Goal: Task Accomplishment & Management: Complete application form

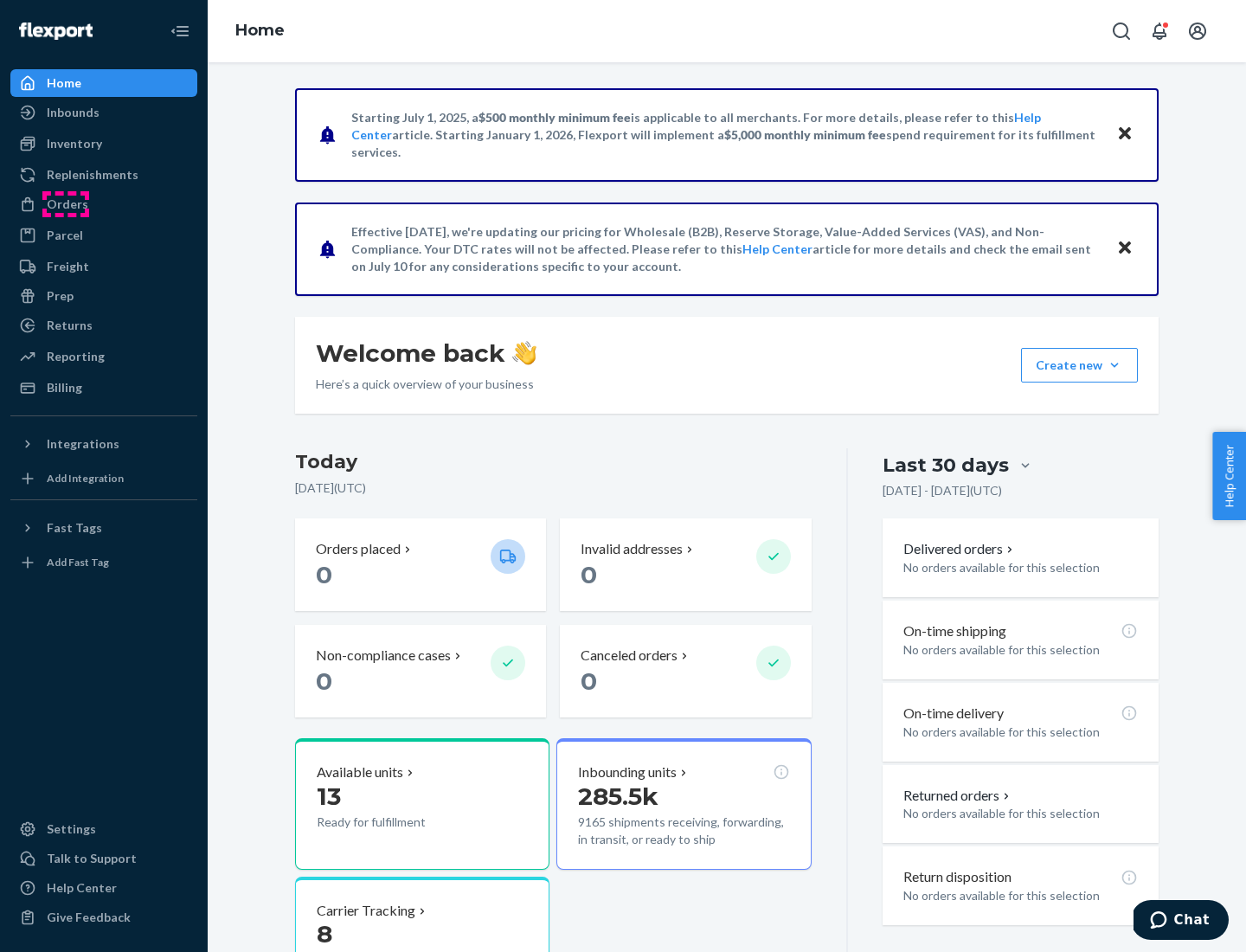
click at [66, 204] on div "Orders" at bounding box center [67, 205] width 42 height 18
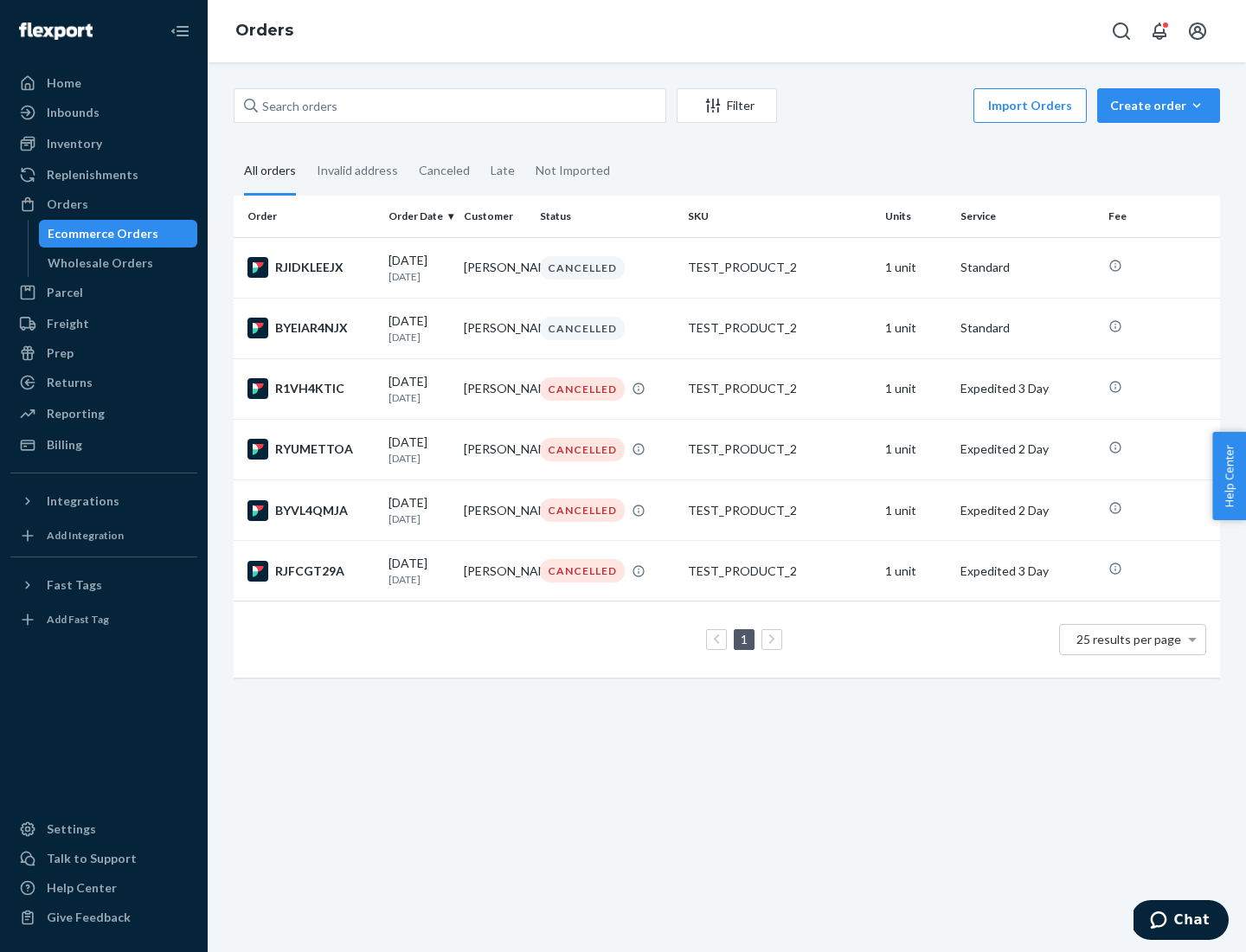
click at [96, 263] on div "Wholesale Orders" at bounding box center [100, 263] width 105 height 18
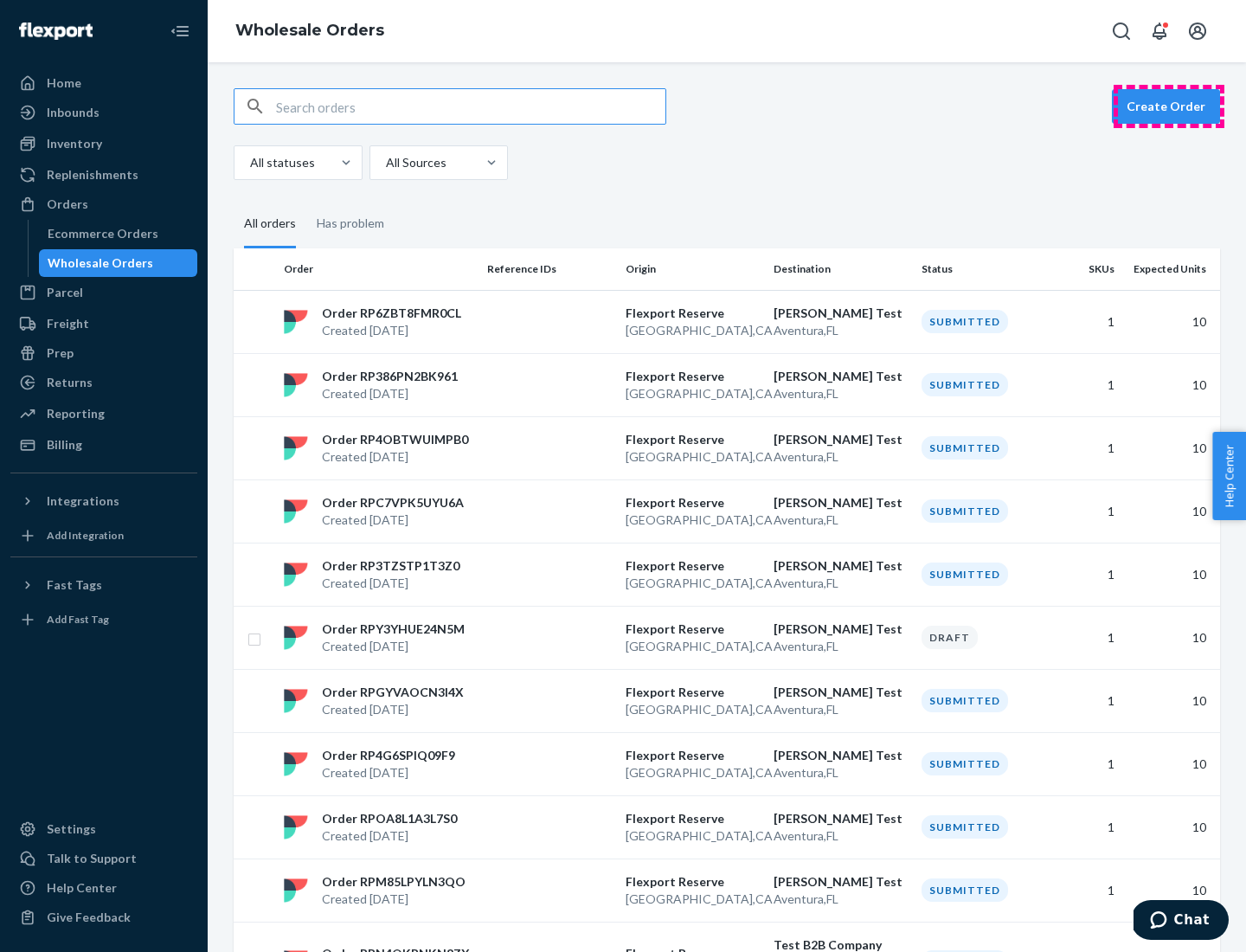
click at [1169, 106] on button "Create Order" at bounding box center [1166, 106] width 108 height 35
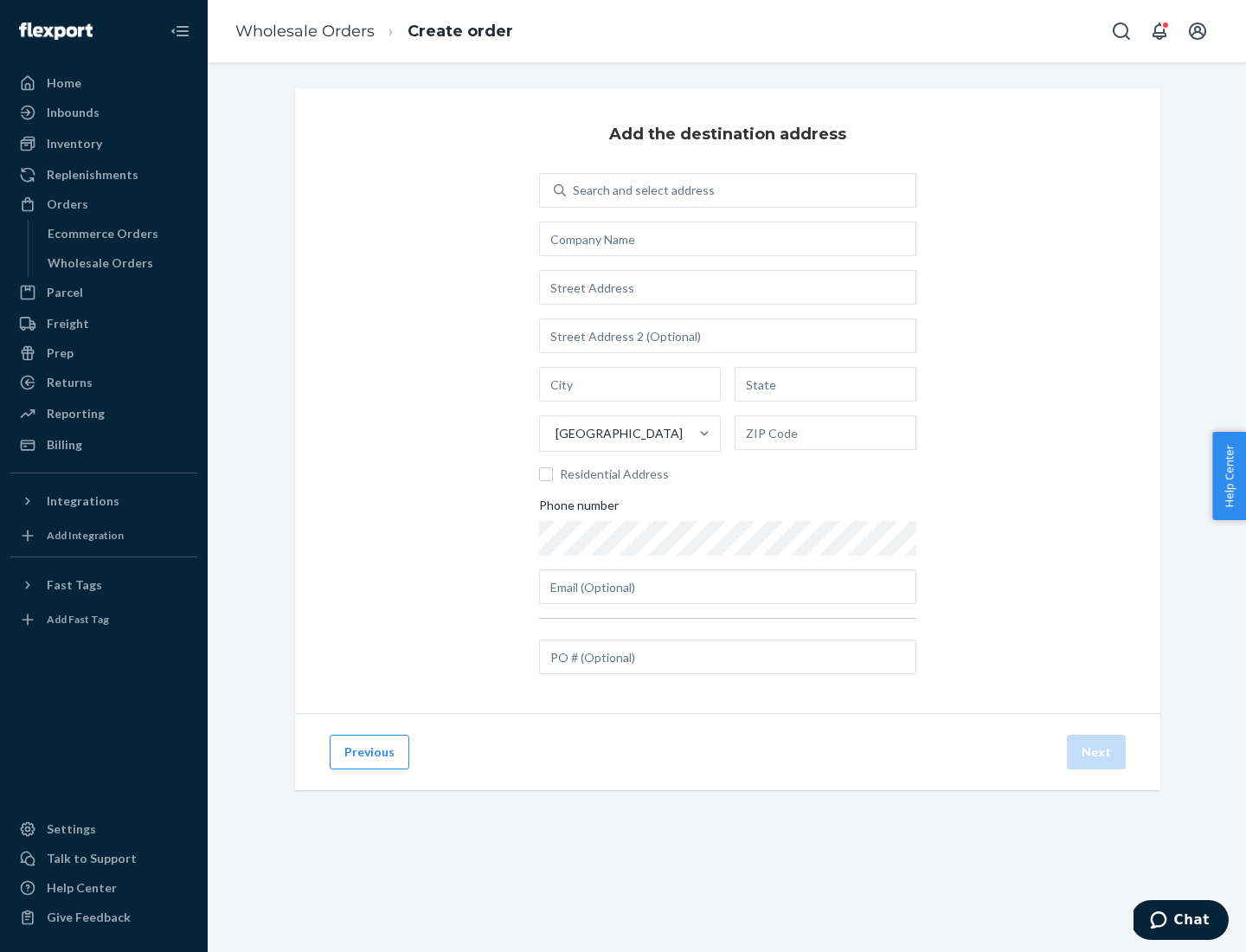
click at [641, 191] on div "Search and select address" at bounding box center [644, 191] width 142 height 18
click at [574, 191] on input "Search and select address" at bounding box center [574, 191] width 2 height 18
type input "Shubham Test"
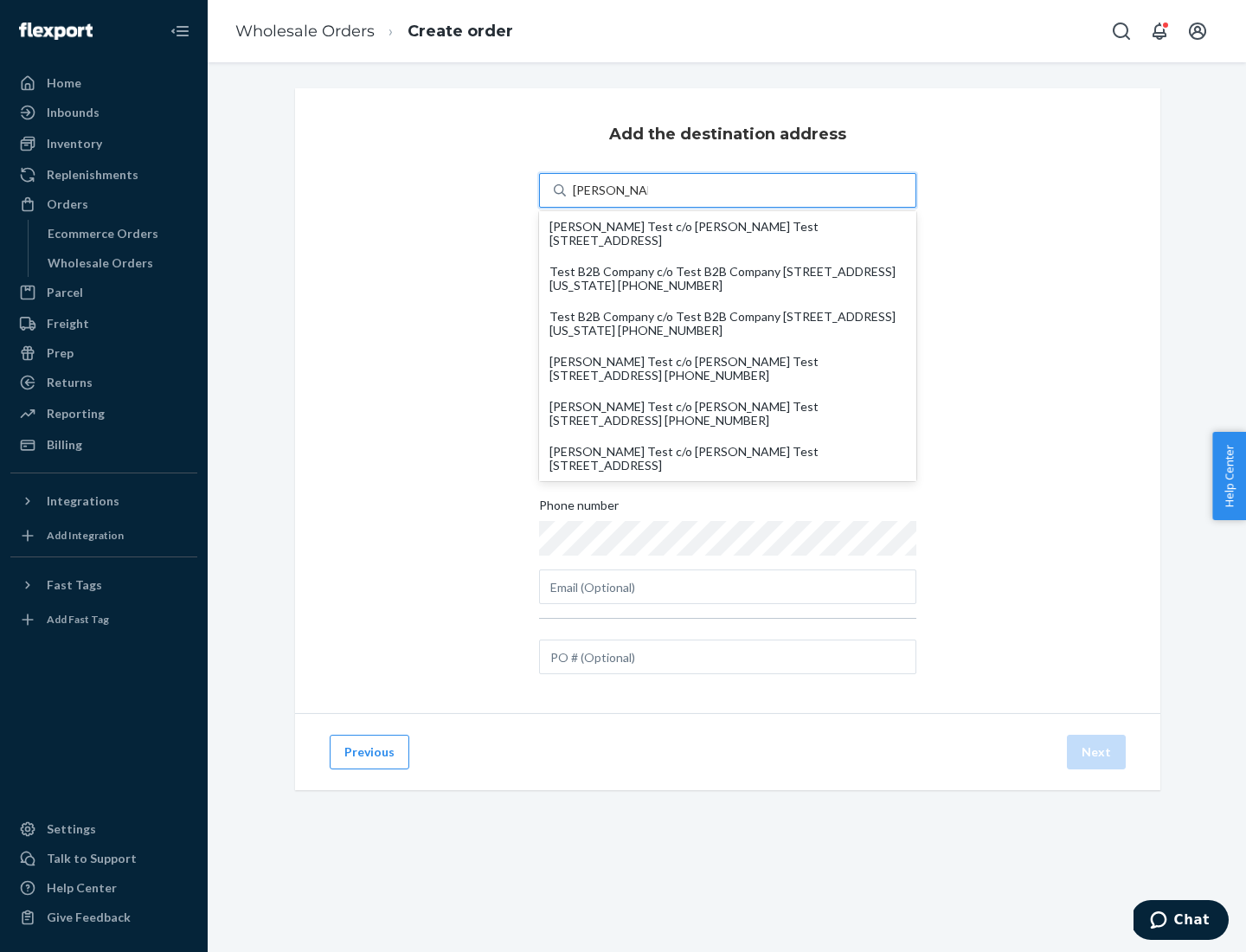
click at [728, 459] on div "Shubham Test c/o Shubham Test 19501 Biscayne Blvd Aventura, FL 33180" at bounding box center [728, 458] width 356 height 27
click at [649, 199] on input "Shubham Test" at bounding box center [611, 191] width 75 height 18
type input "Shubham Test"
type input "Aventura"
type input "FL"
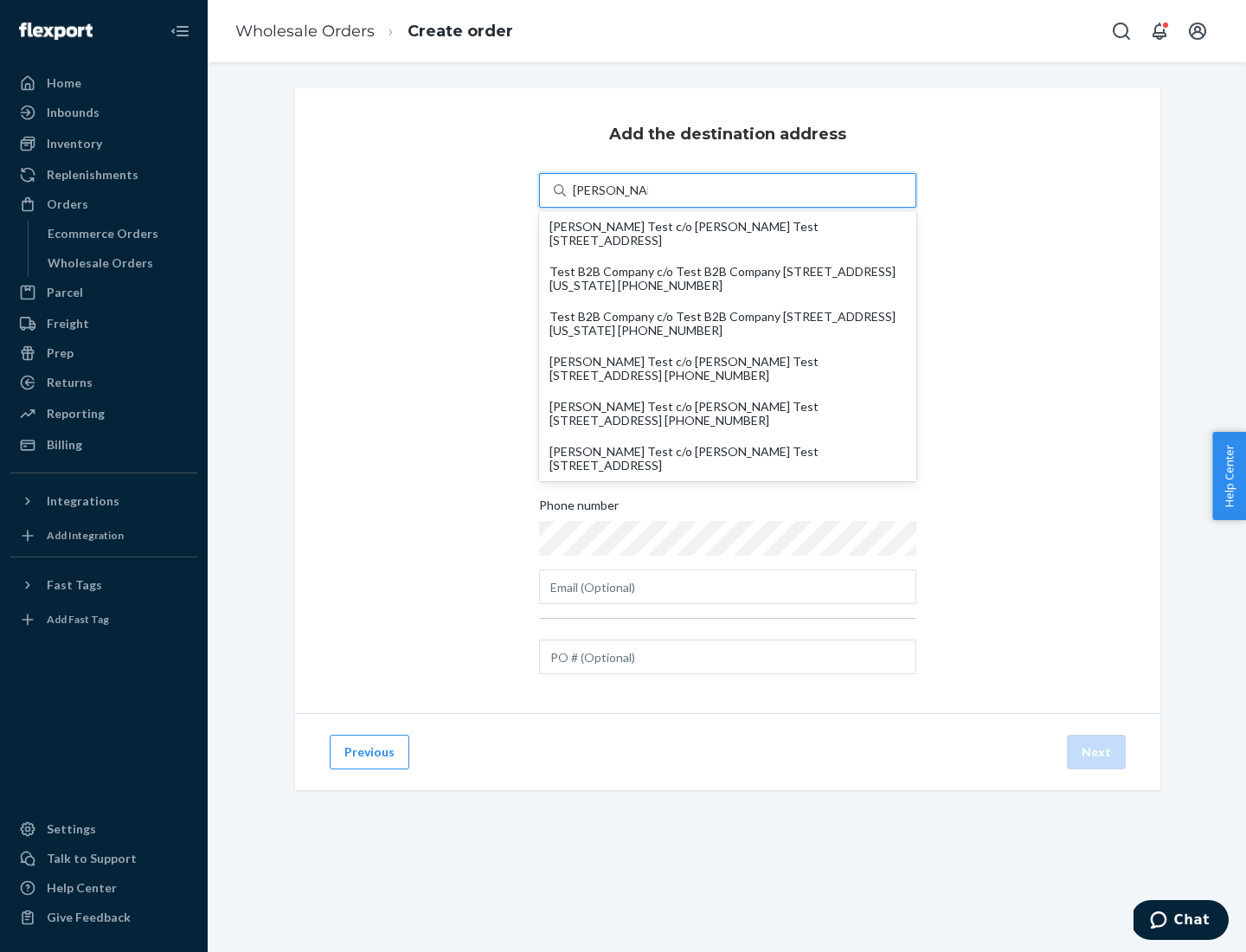
type input "33180"
type input "19501 Biscayne Blvd"
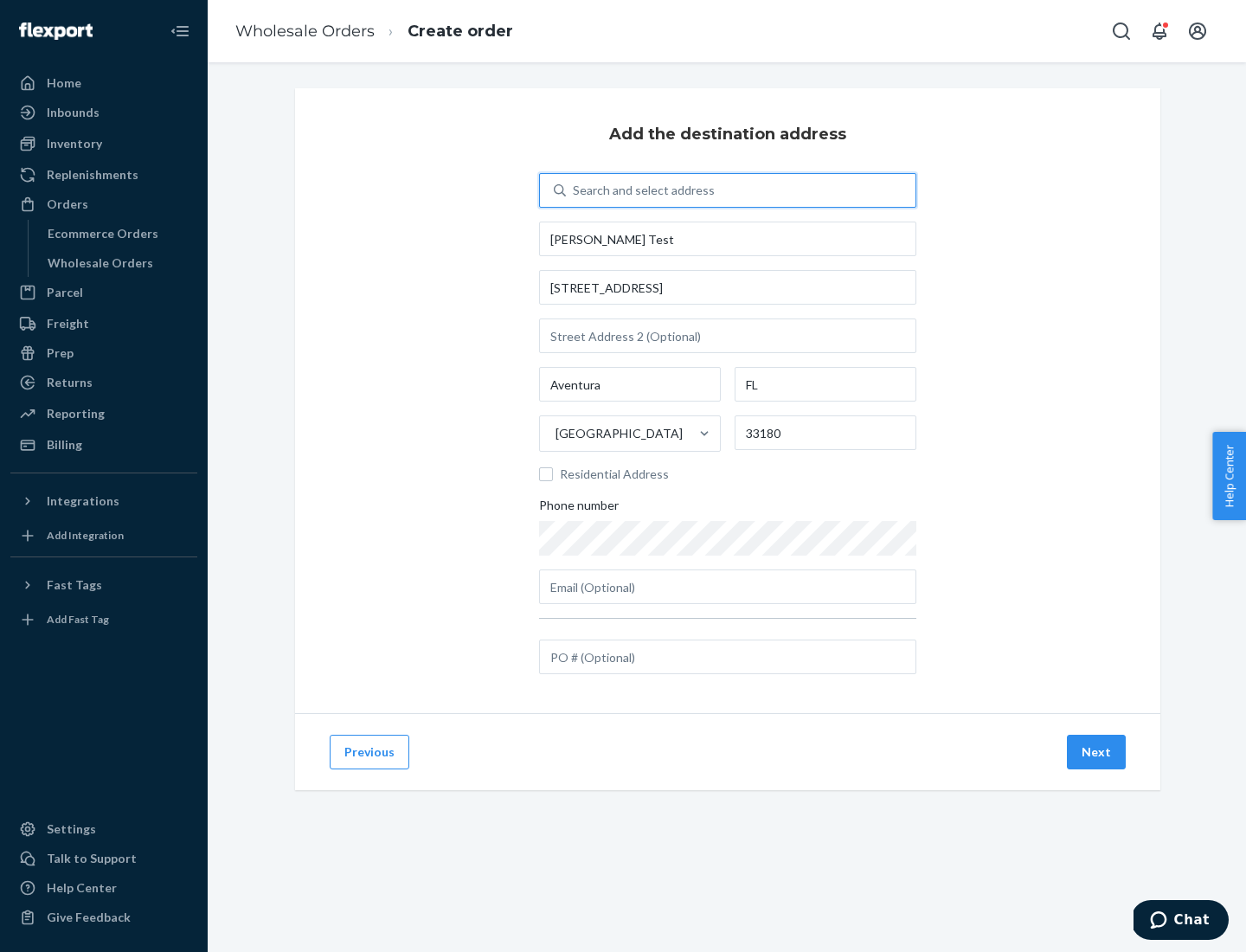
click at [1097, 753] on button "Next" at bounding box center [1096, 752] width 58 height 35
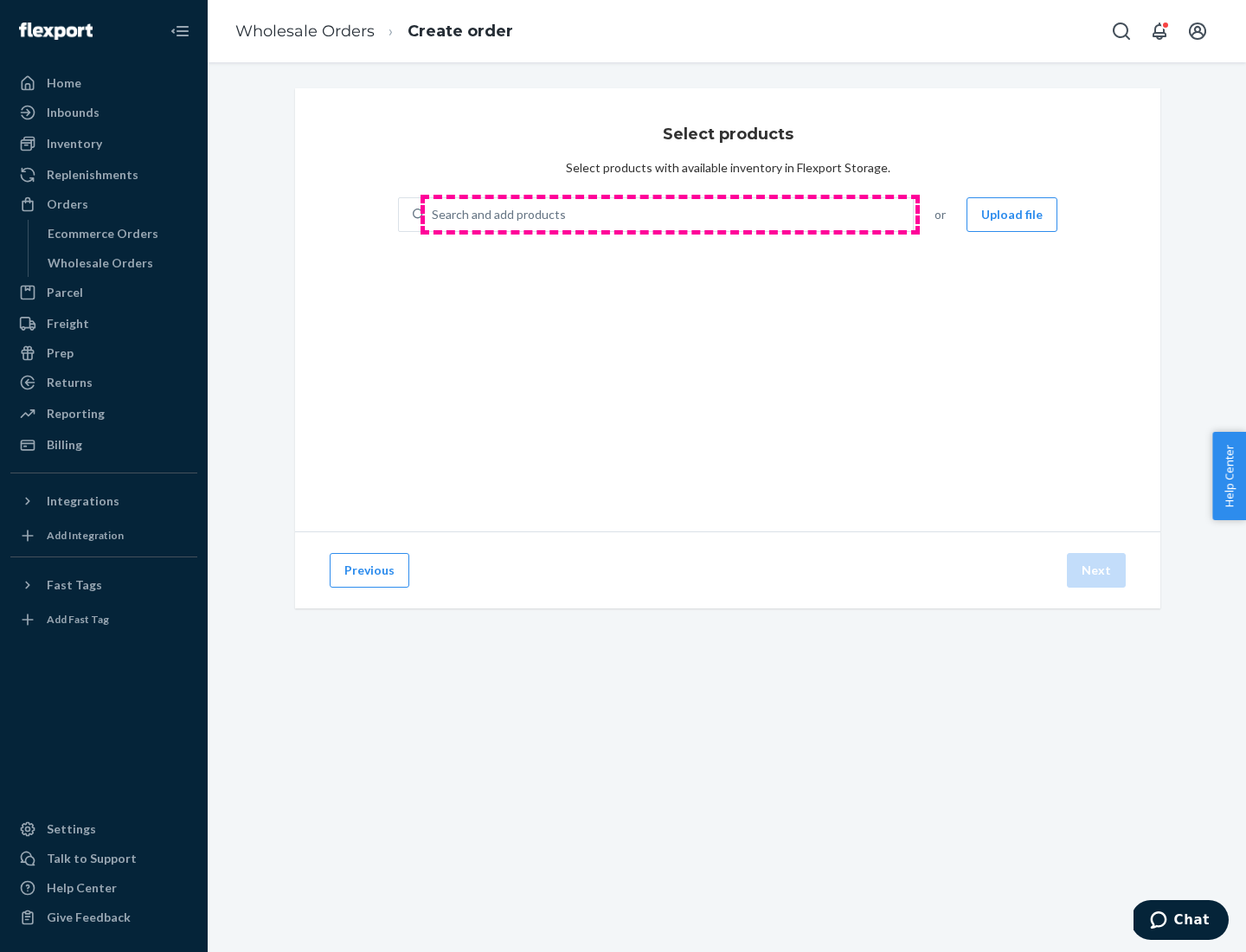
click at [670, 215] on div "Search and add products" at bounding box center [669, 215] width 488 height 31
click at [433, 215] on input "Search and add products" at bounding box center [432, 215] width 2 height 18
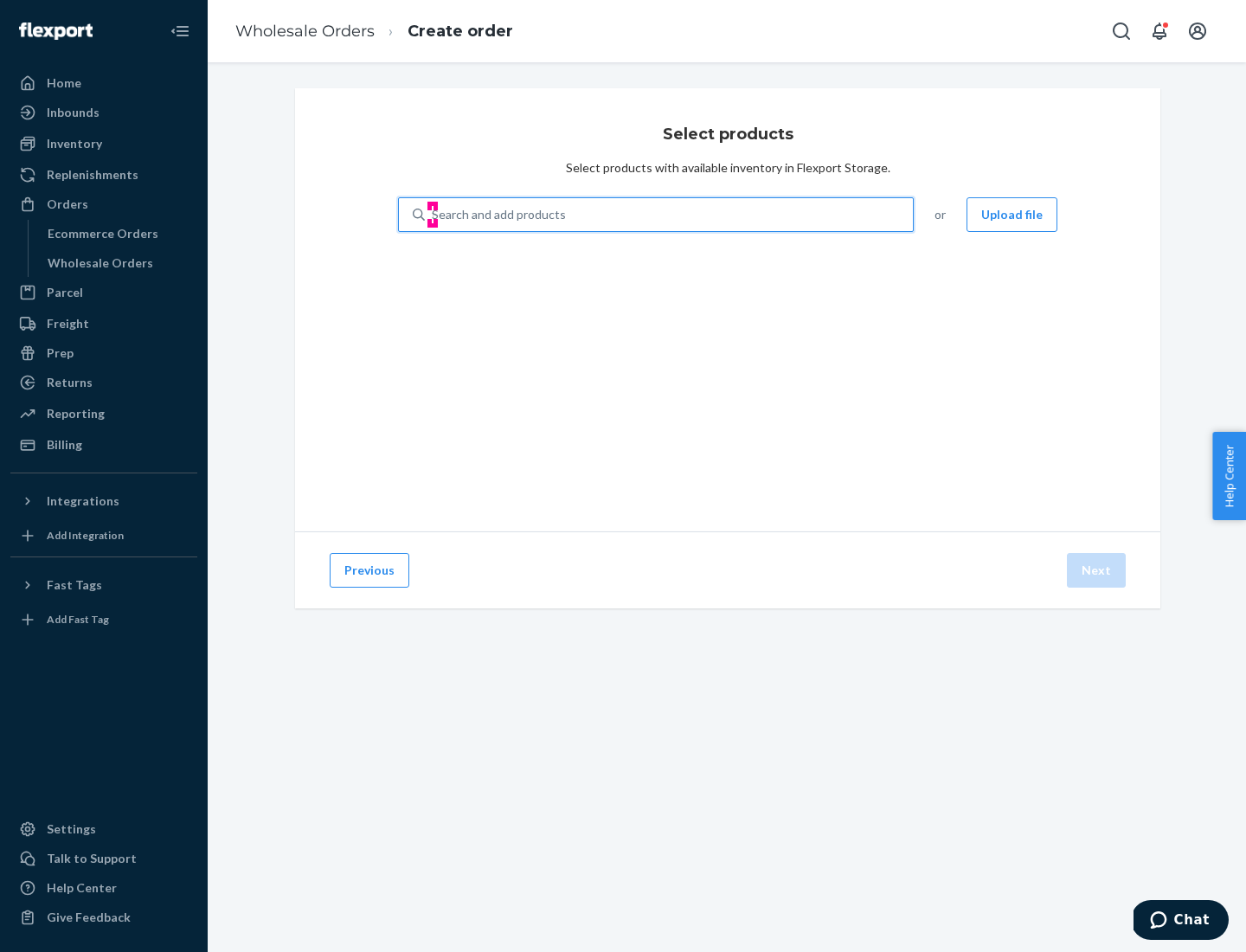
type input "test"
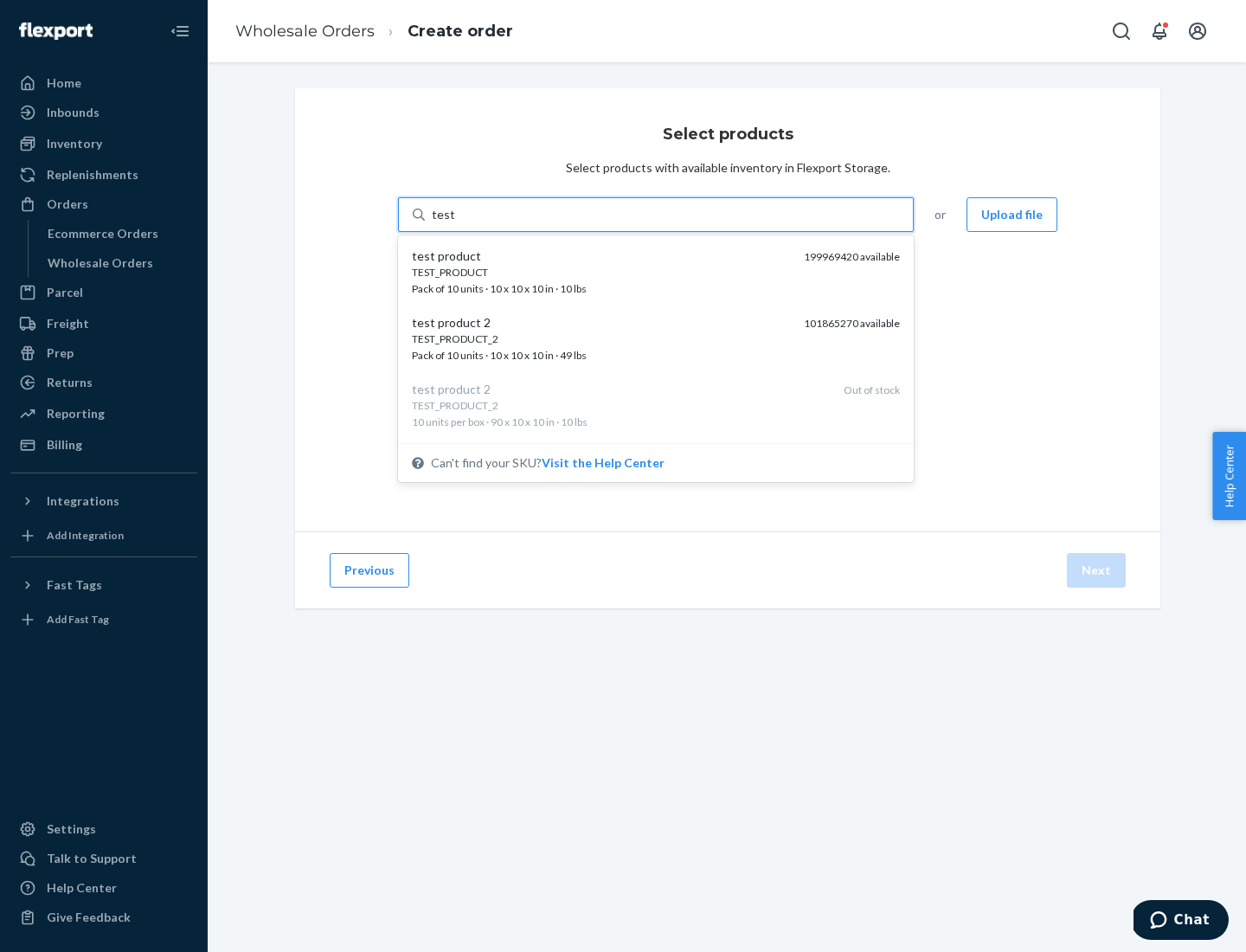
click at [602, 272] on div "TEST_PRODUCT" at bounding box center [601, 272] width 378 height 15
click at [455, 223] on input "test" at bounding box center [442, 215] width 22 height 18
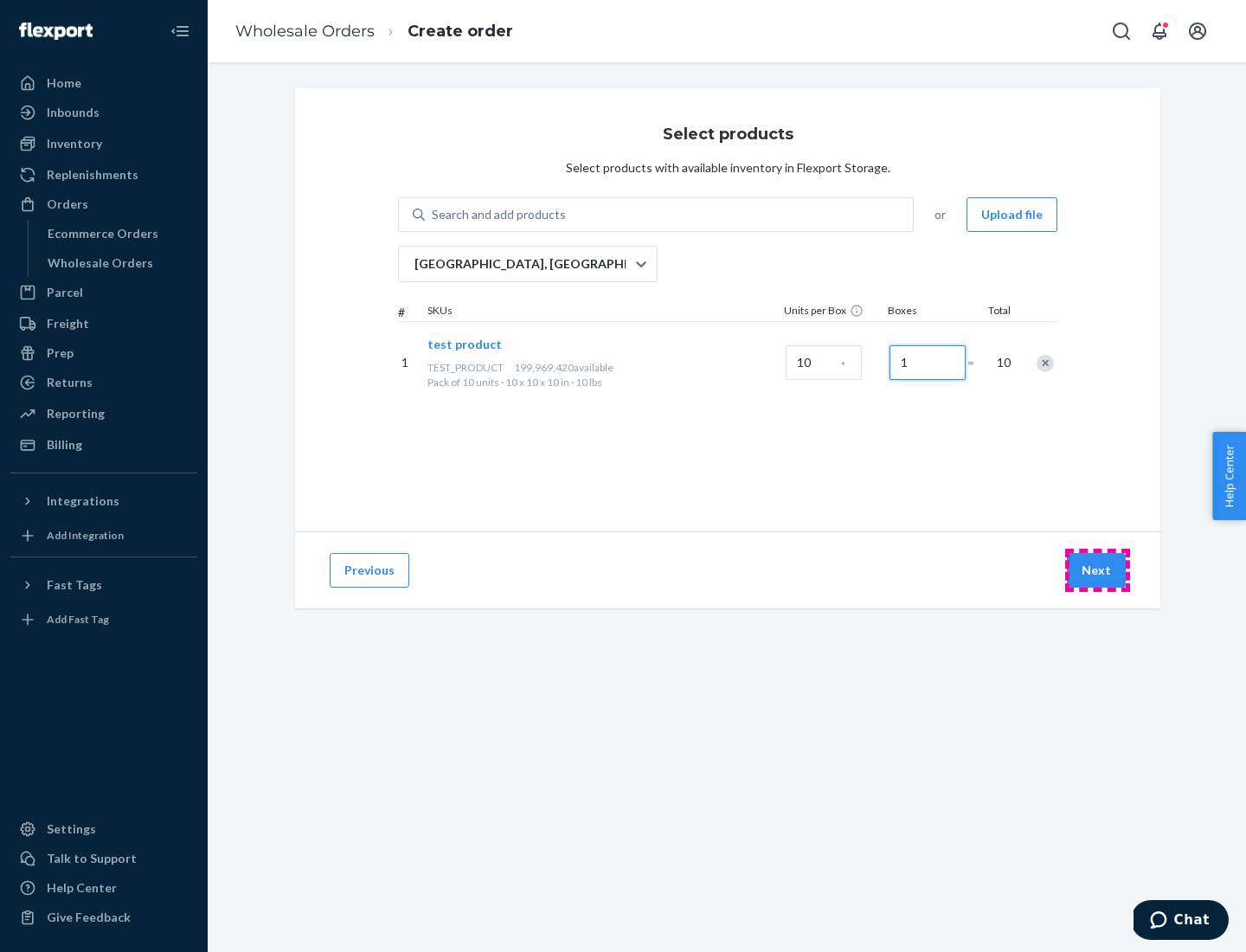
type input "1"
click at [1097, 571] on button "Next" at bounding box center [1096, 570] width 58 height 35
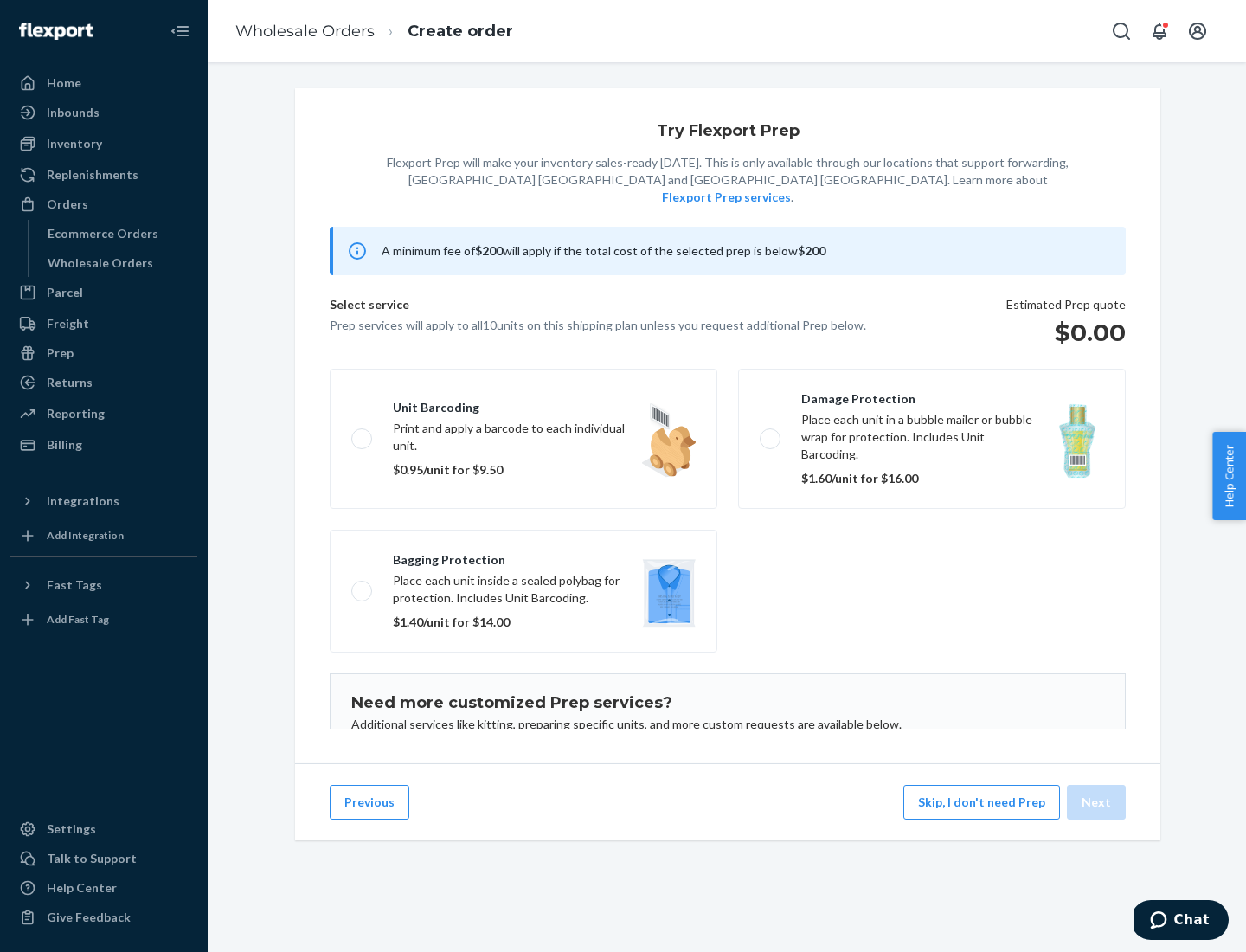
scroll to position [113, 0]
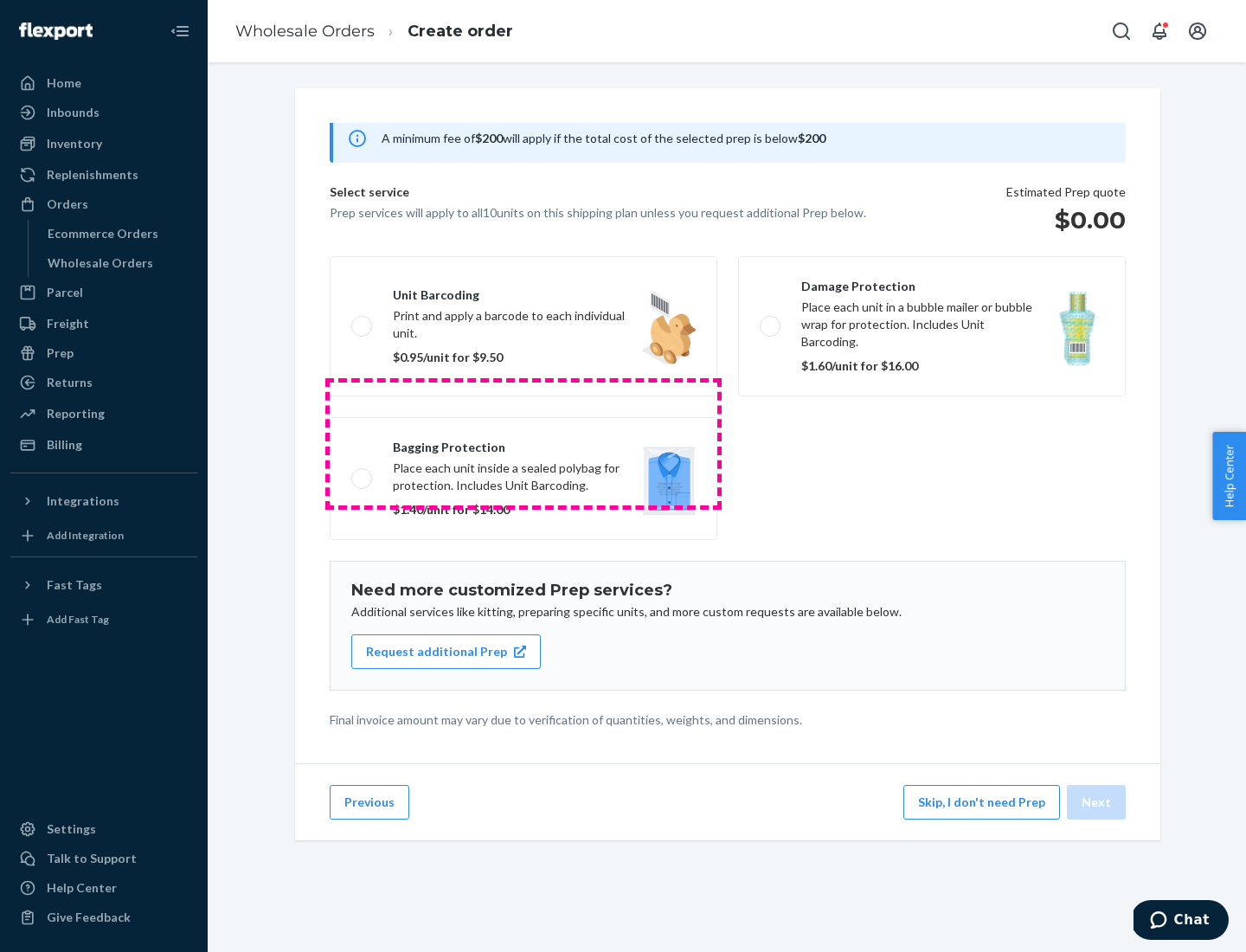
click at [524, 443] on label "Bagging protection Place each unit inside a sealed polybag for protection. Incl…" at bounding box center [524, 479] width 388 height 123
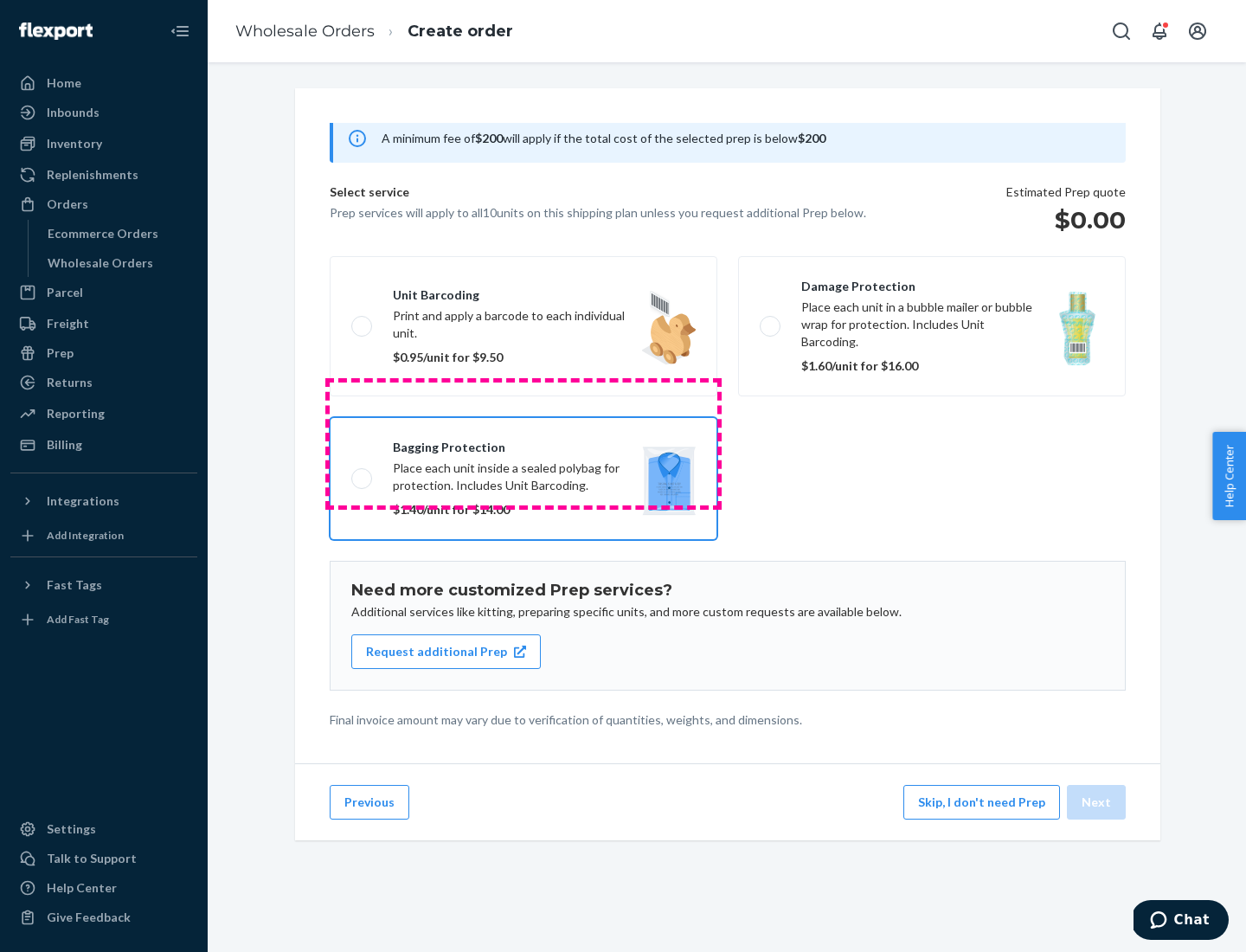
click at [362, 472] on input "Bagging protection Place each unit inside a sealed polybag for protection. Incl…" at bounding box center [357, 478] width 12 height 12
checkbox input "true"
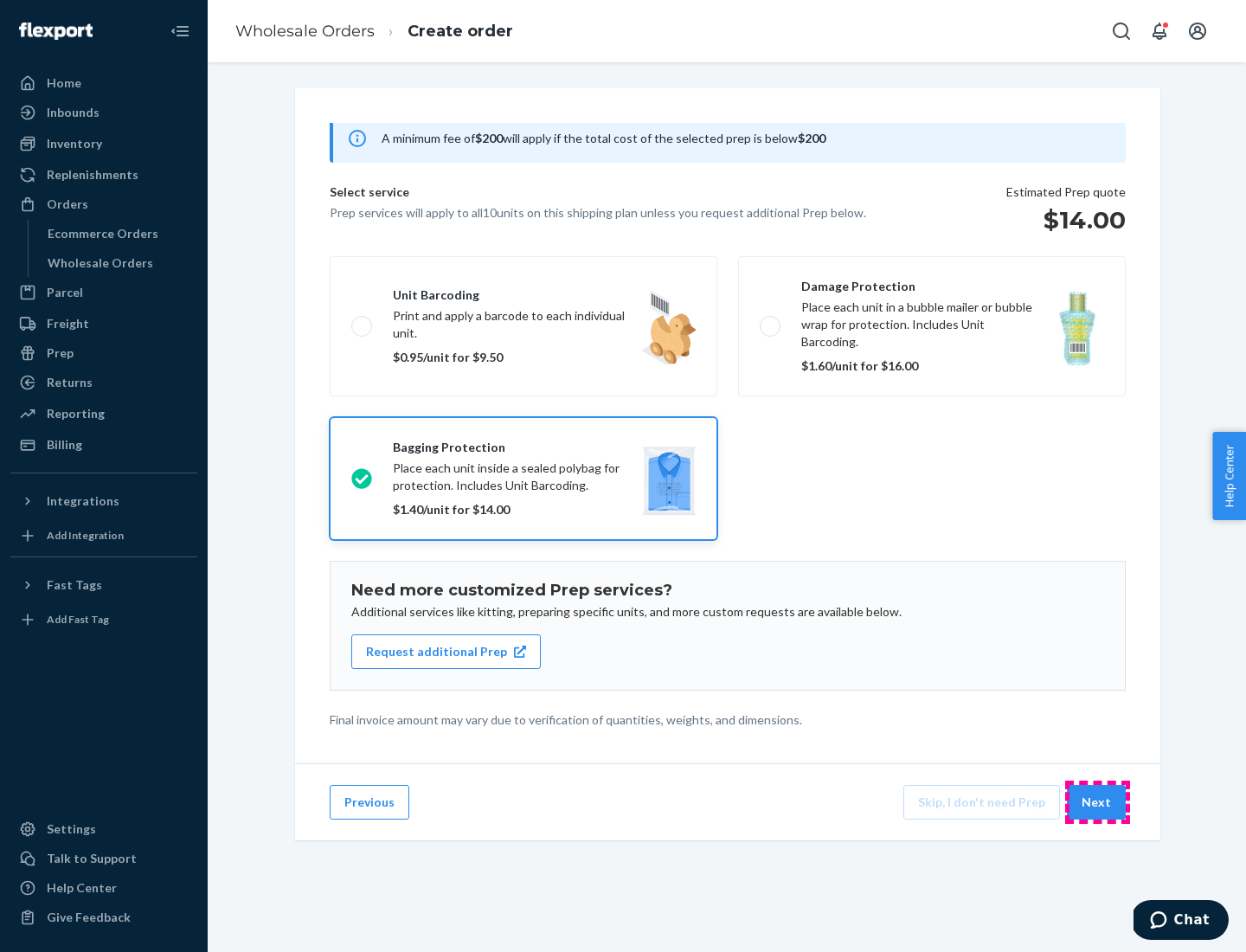
click at [1097, 802] on button "Next" at bounding box center [1096, 802] width 58 height 35
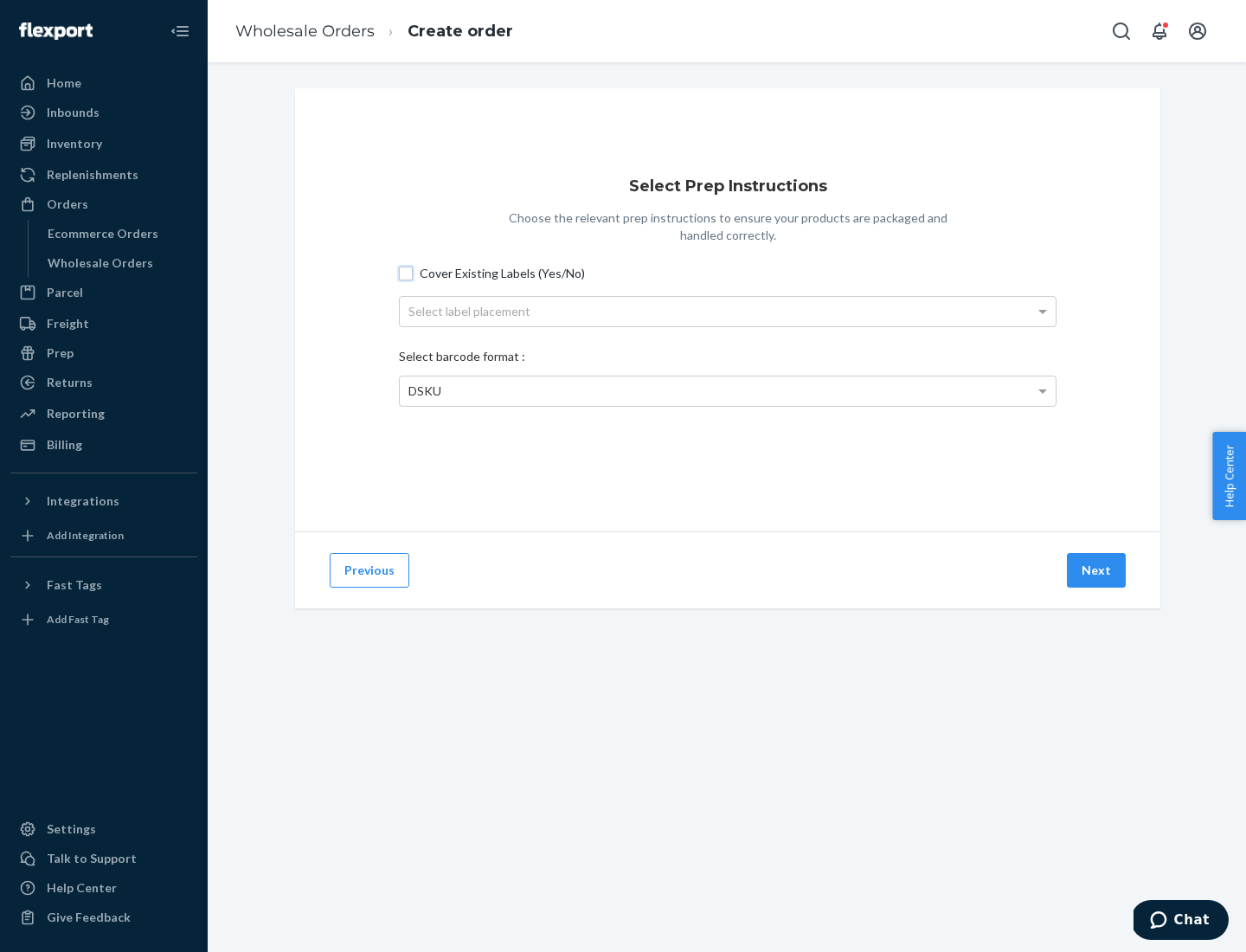
click at [406, 273] on input "Cover Existing Labels (Yes/No)" at bounding box center [406, 274] width 14 height 14
checkbox input "true"
click at [728, 311] on div "Select label placement" at bounding box center [728, 311] width 656 height 29
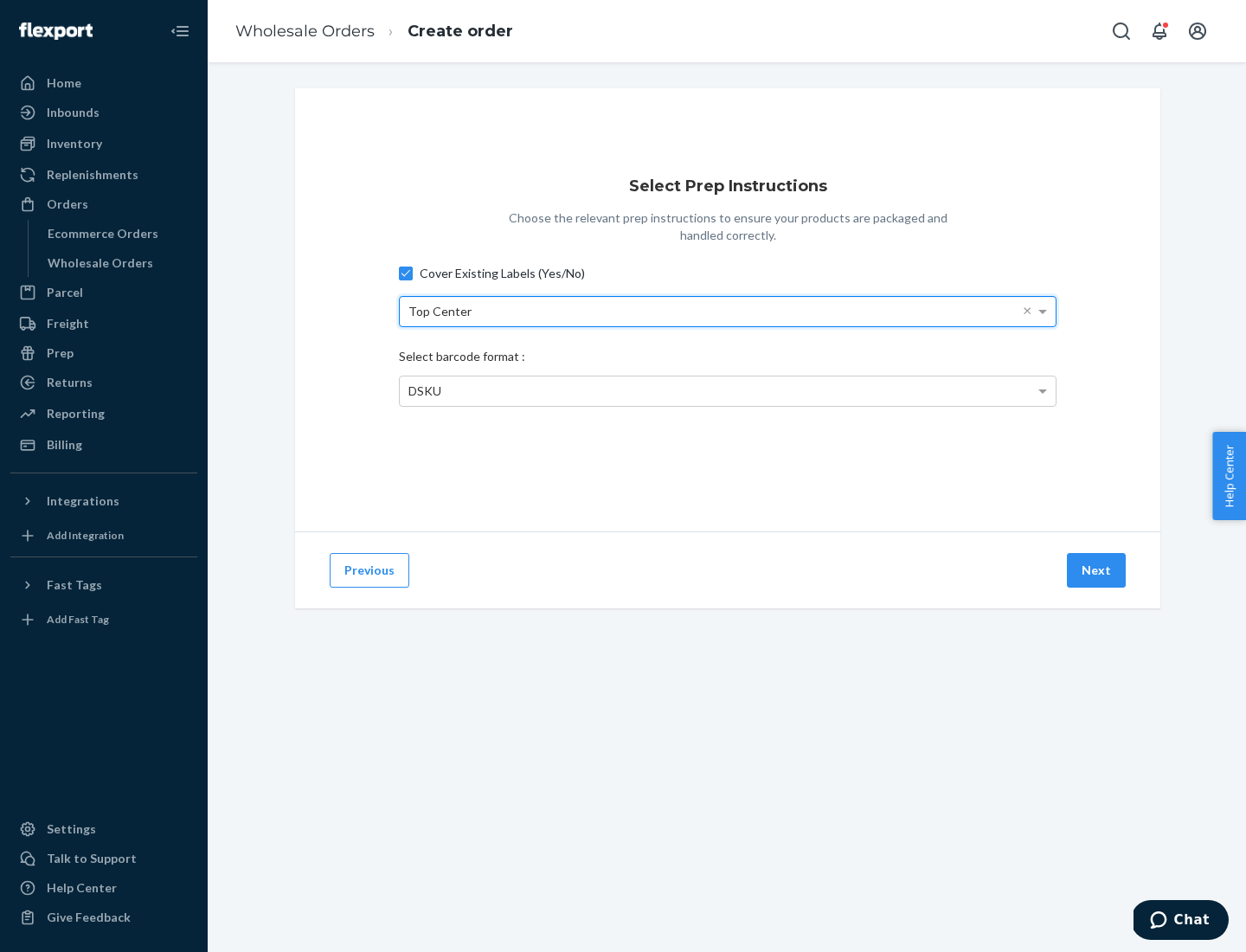
click at [424, 390] on span "DSKU" at bounding box center [424, 391] width 33 height 15
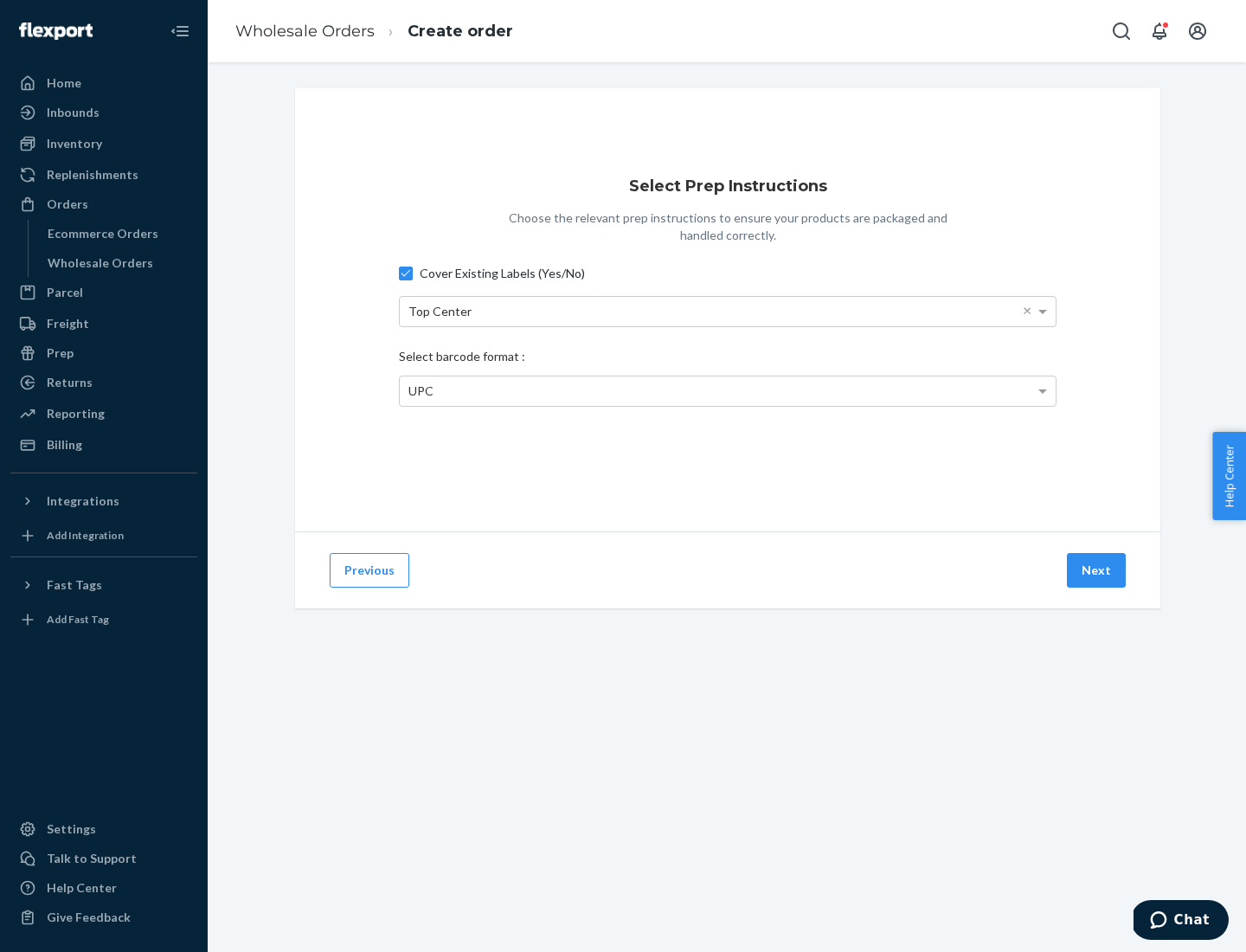
click at [1097, 571] on button "Next" at bounding box center [1096, 570] width 58 height 35
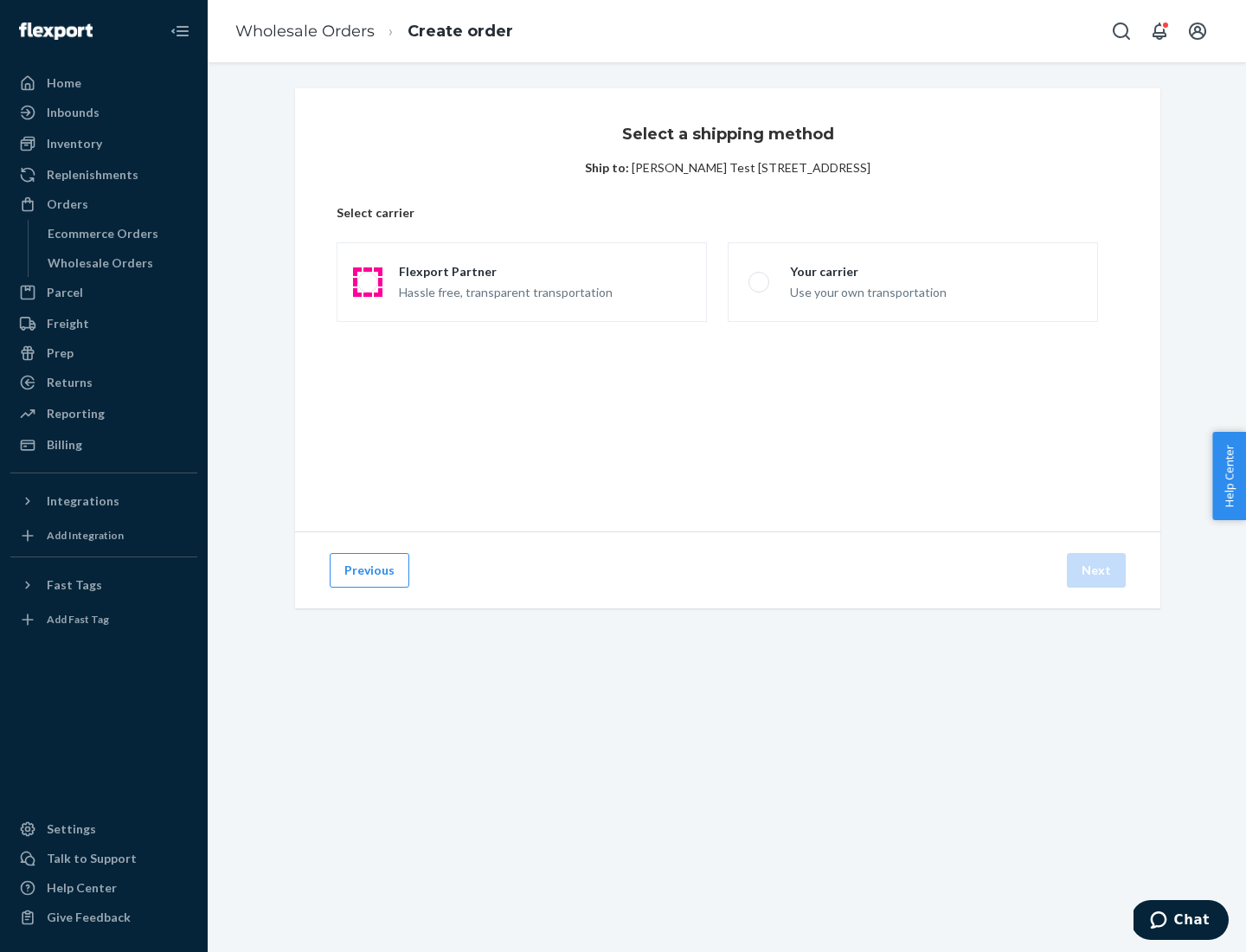
click at [367, 282] on span at bounding box center [367, 282] width 20 height 20
click at [367, 282] on input "Flexport Partner Hassle free, transparent transportation" at bounding box center [362, 283] width 12 height 12
radio input "true"
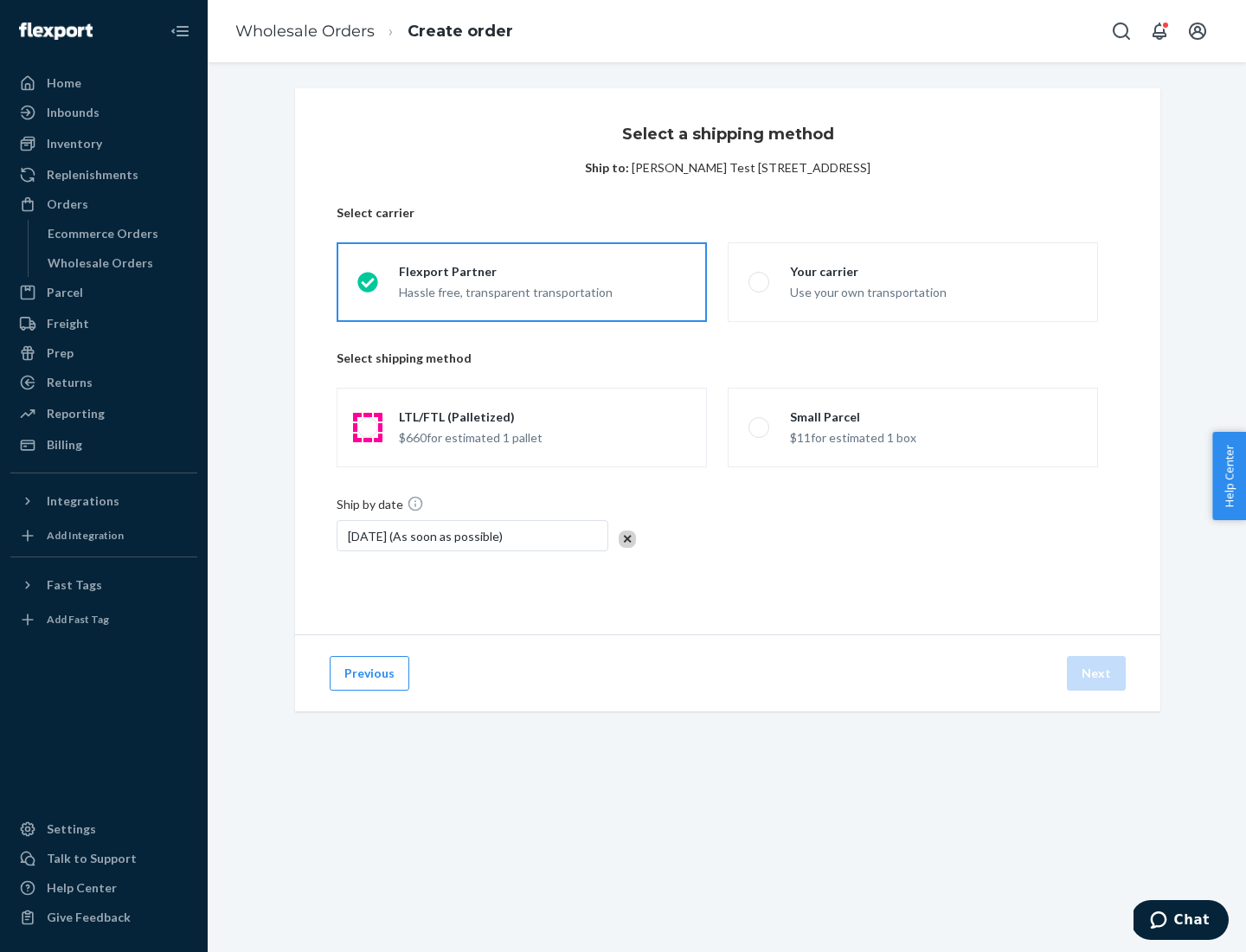
click at [367, 427] on span at bounding box center [367, 427] width 20 height 20
click at [367, 427] on input "LTL/FTL (Palletized) $660 for estimated 1 pallet" at bounding box center [362, 428] width 12 height 12
radio input "true"
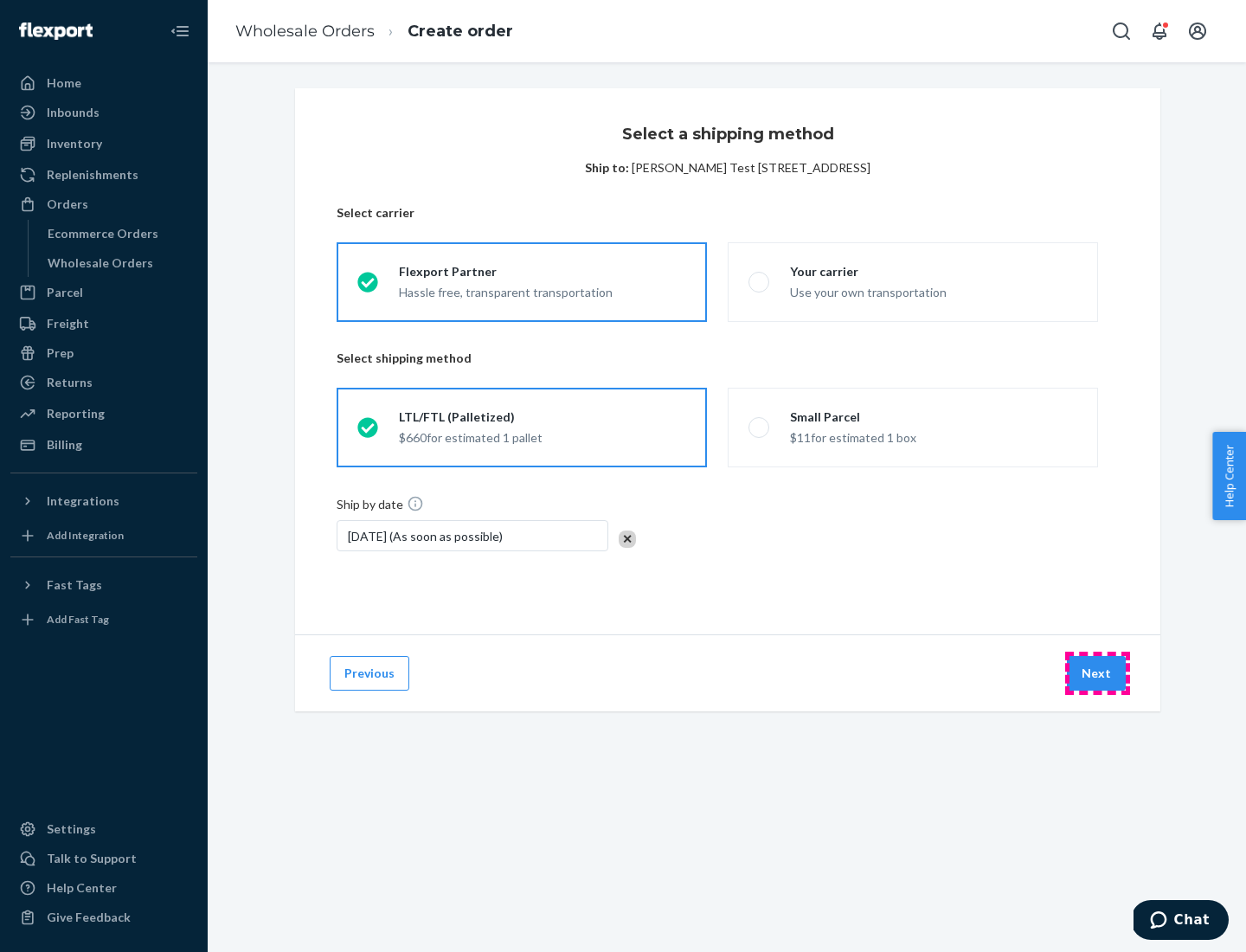
click at [1097, 674] on button "Next" at bounding box center [1096, 673] width 58 height 35
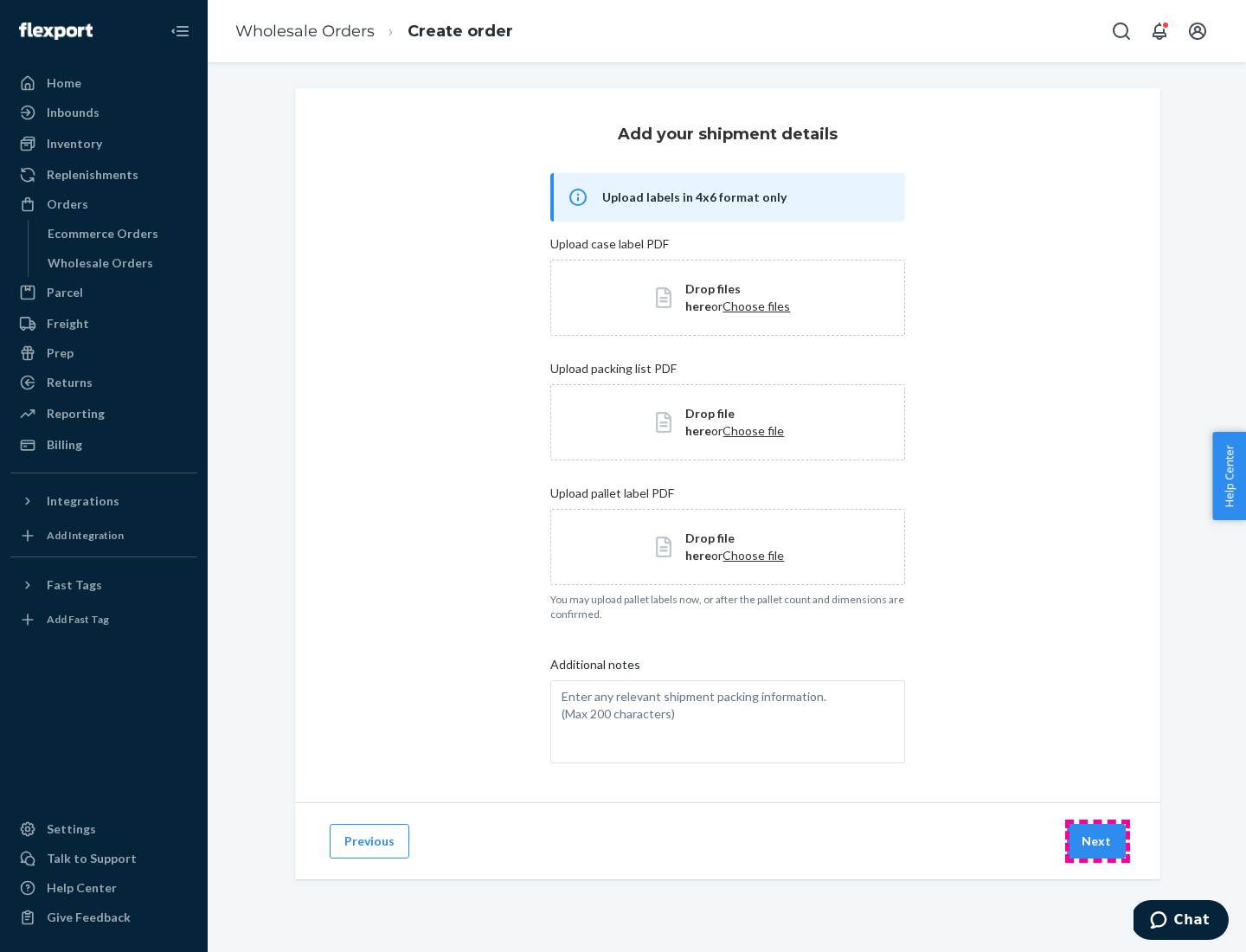
click at [1097, 841] on button "Next" at bounding box center [1096, 841] width 58 height 35
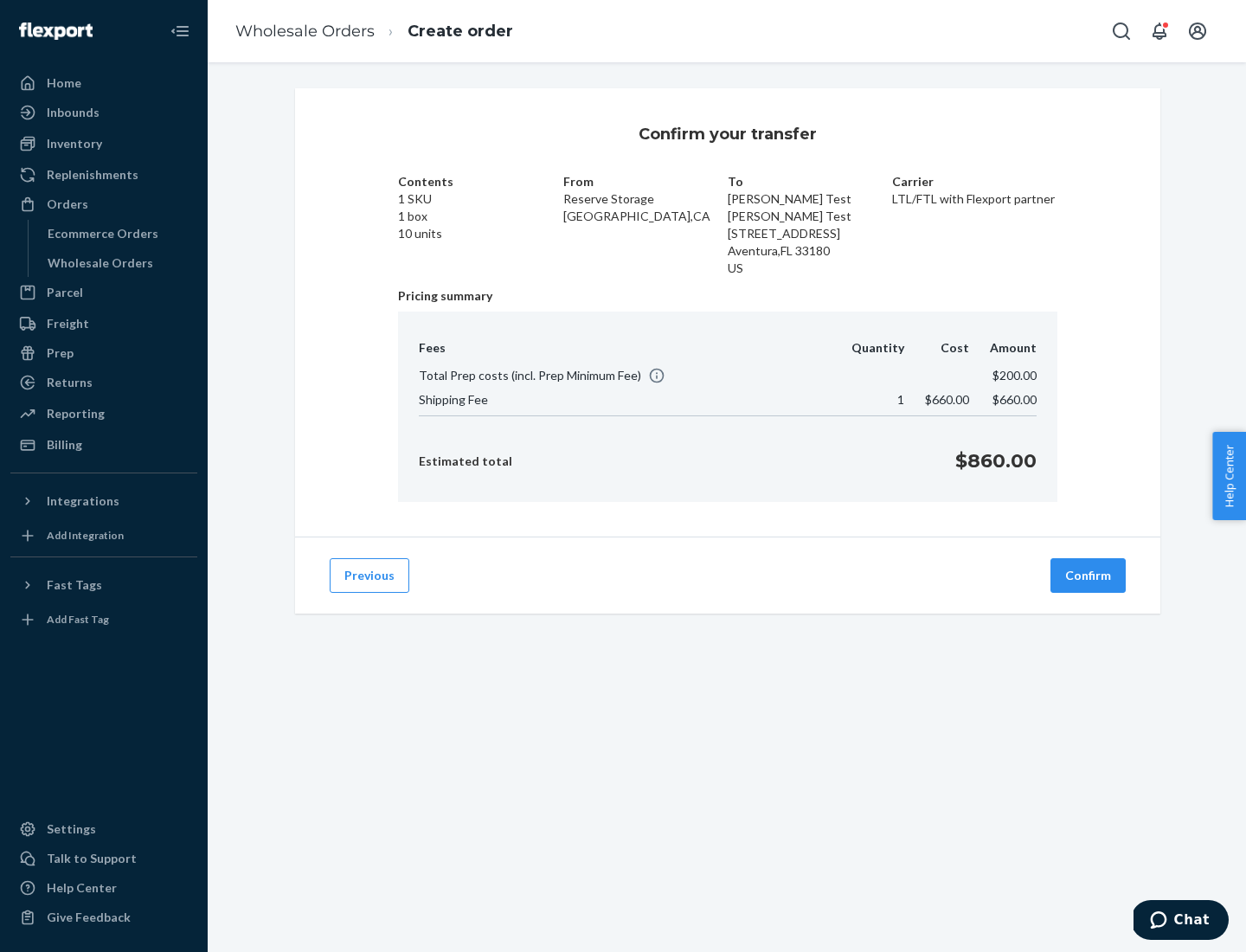
click at [1089, 575] on button "Confirm" at bounding box center [1088, 575] width 75 height 35
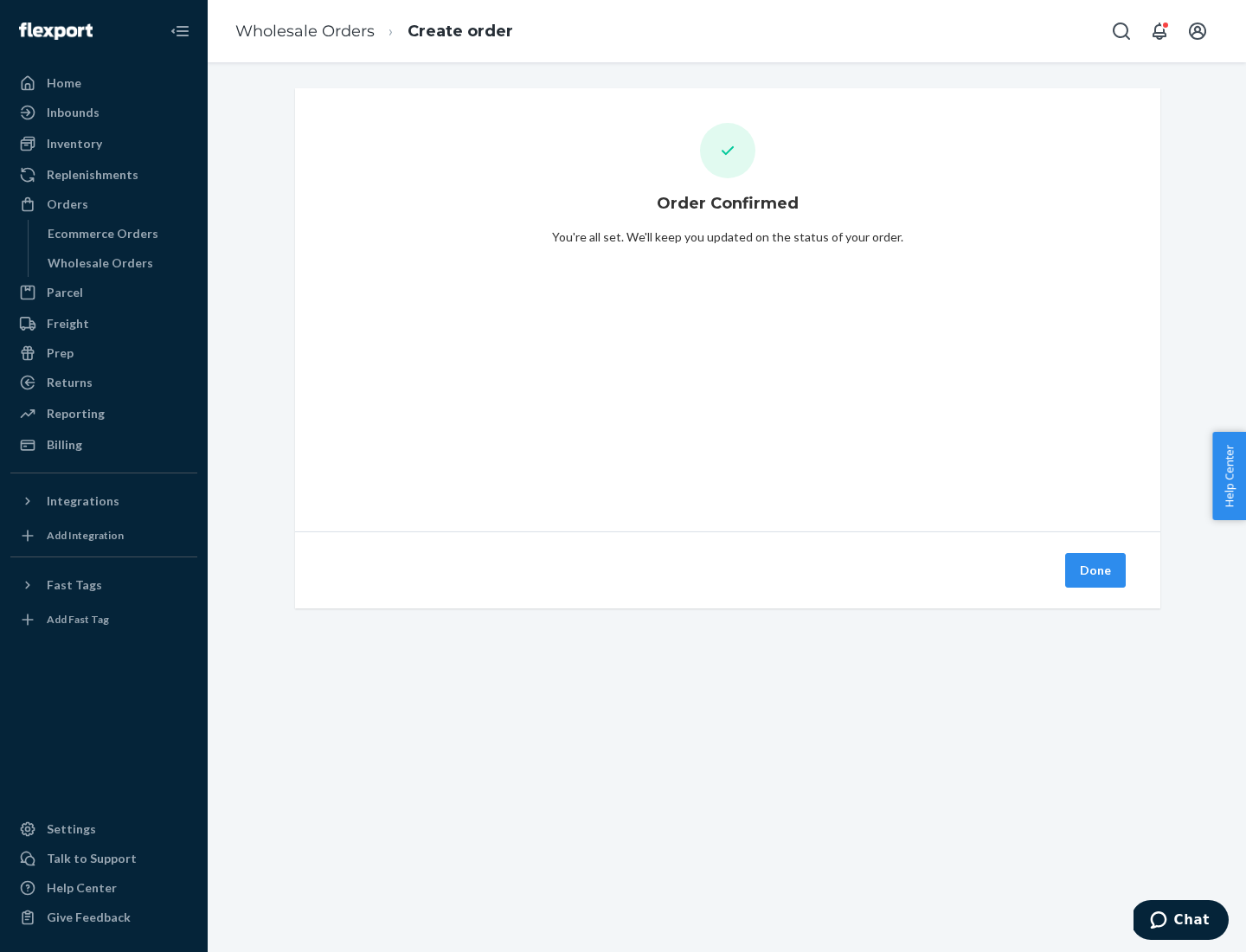
click at [1096, 571] on button "Done" at bounding box center [1095, 570] width 60 height 35
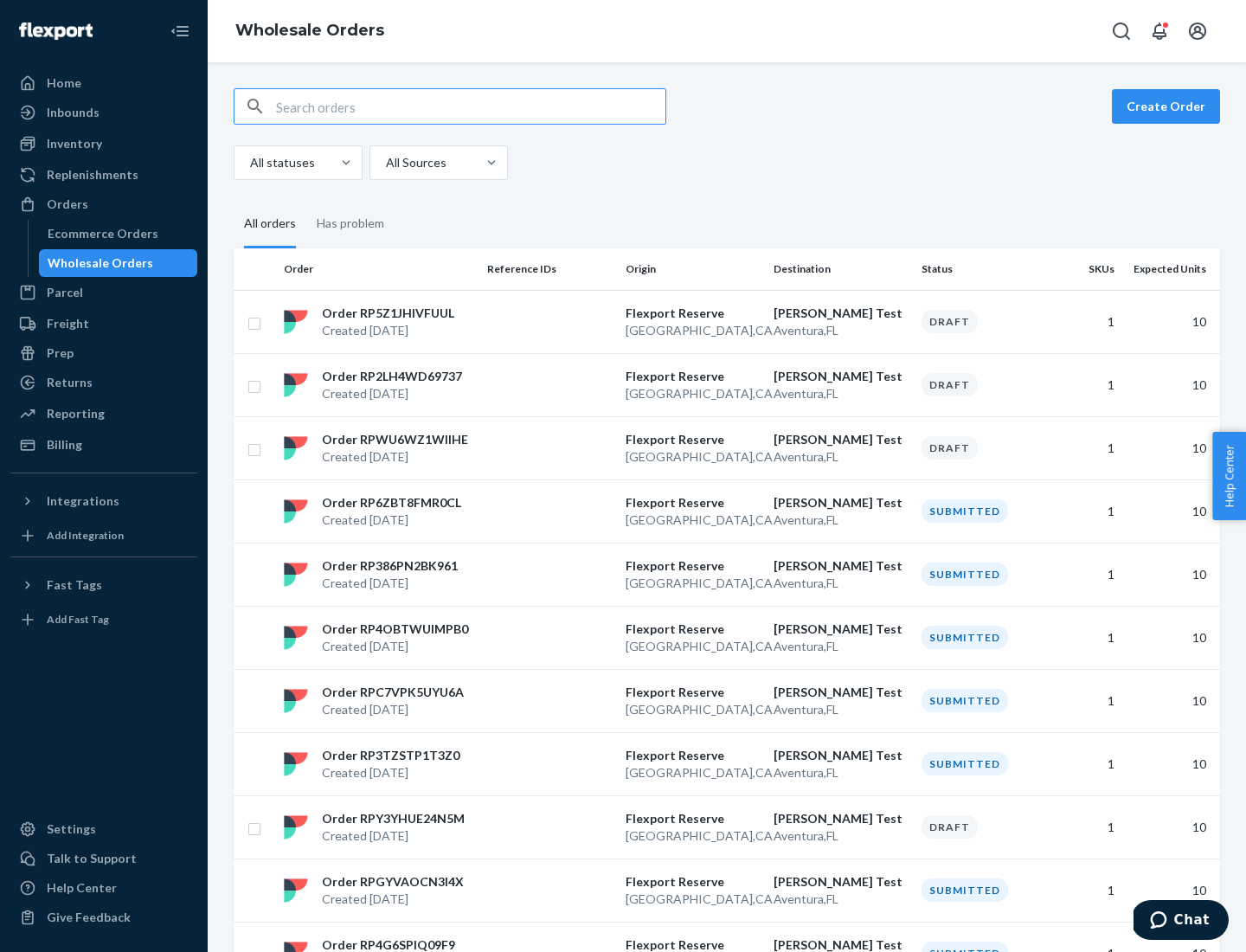
click at [104, 204] on div "Orders" at bounding box center [104, 204] width 183 height 24
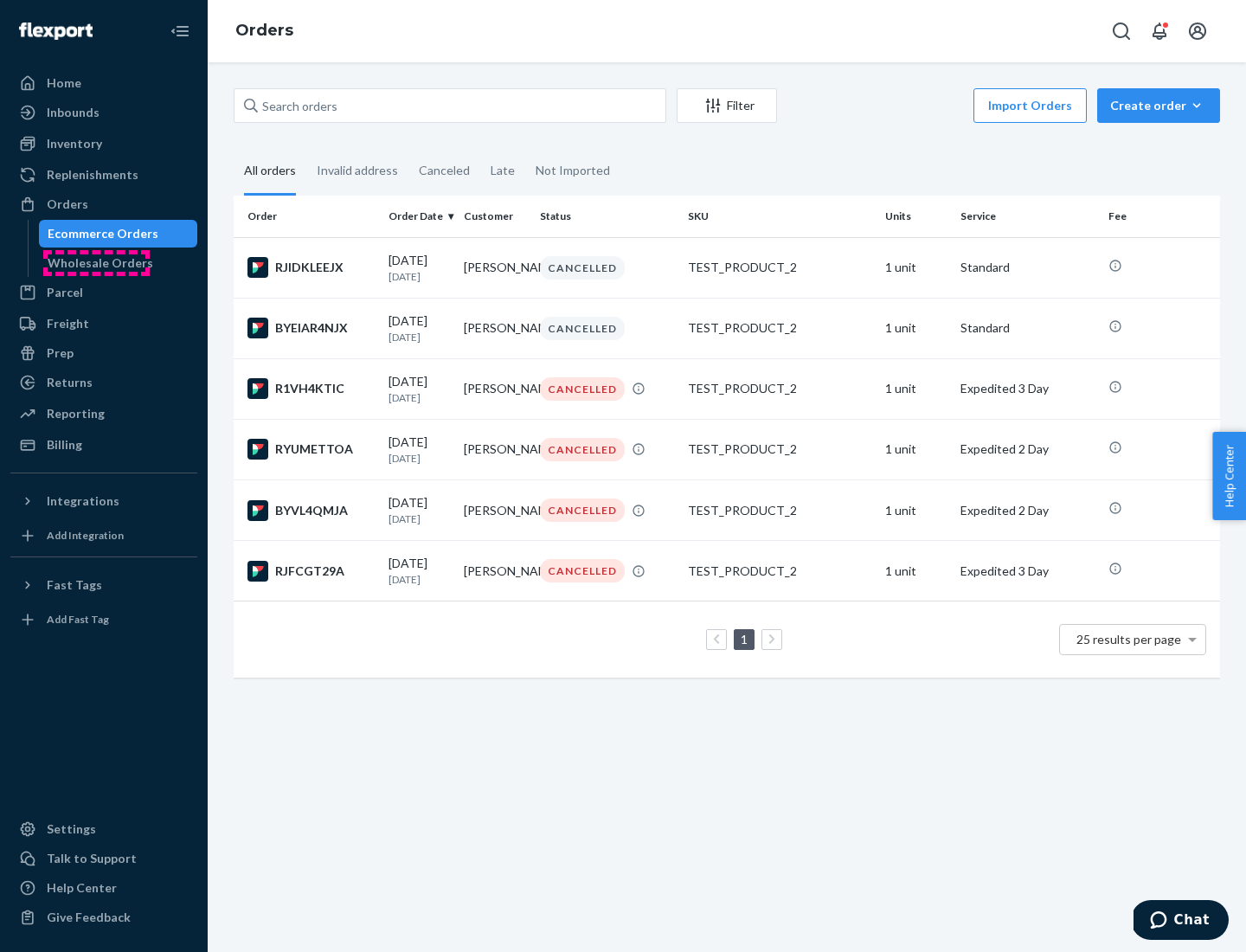
click at [96, 263] on div "Wholesale Orders" at bounding box center [100, 263] width 105 height 18
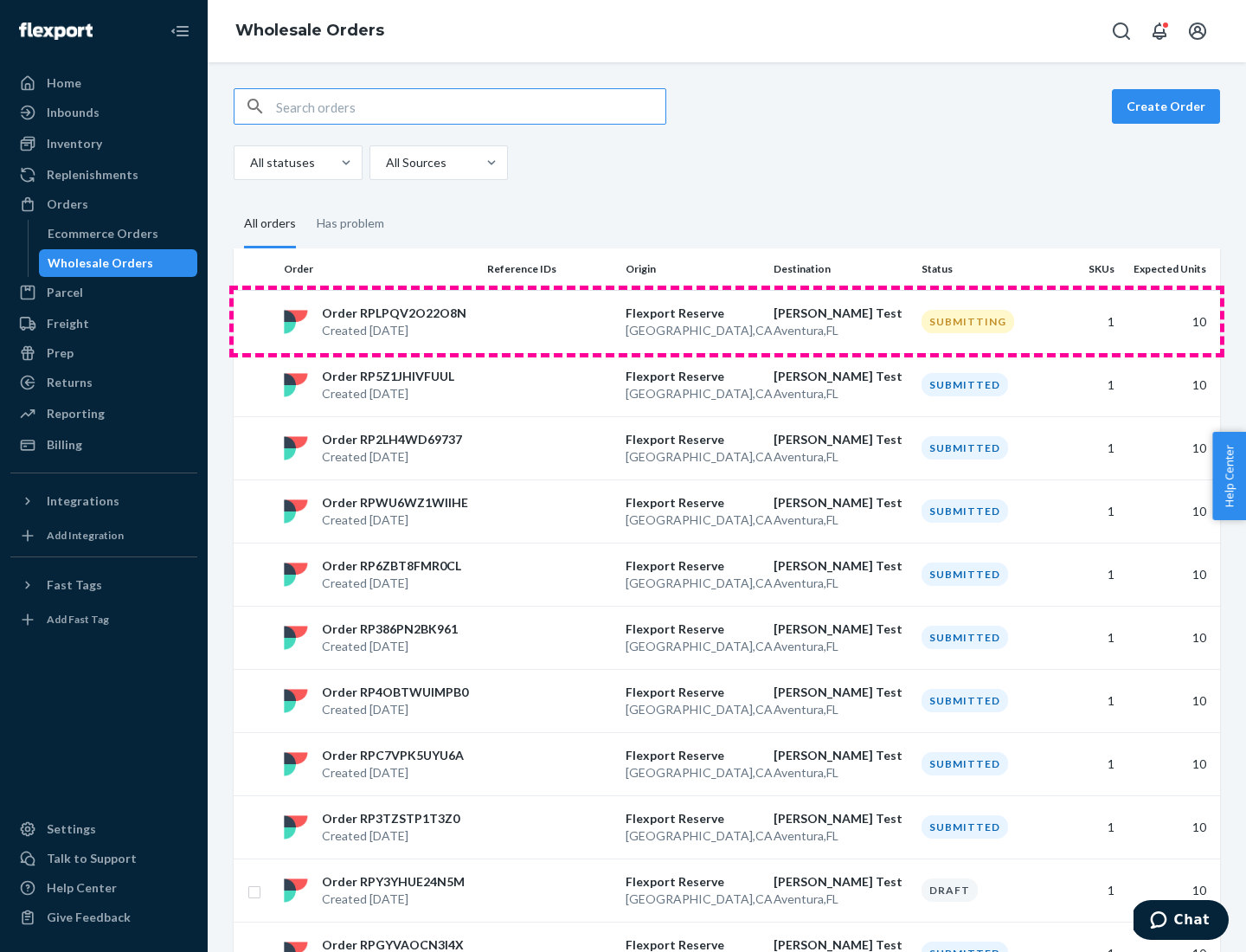
click at [727, 322] on p "San Francisco , CA" at bounding box center [692, 331] width 134 height 18
